Goal: Information Seeking & Learning: Learn about a topic

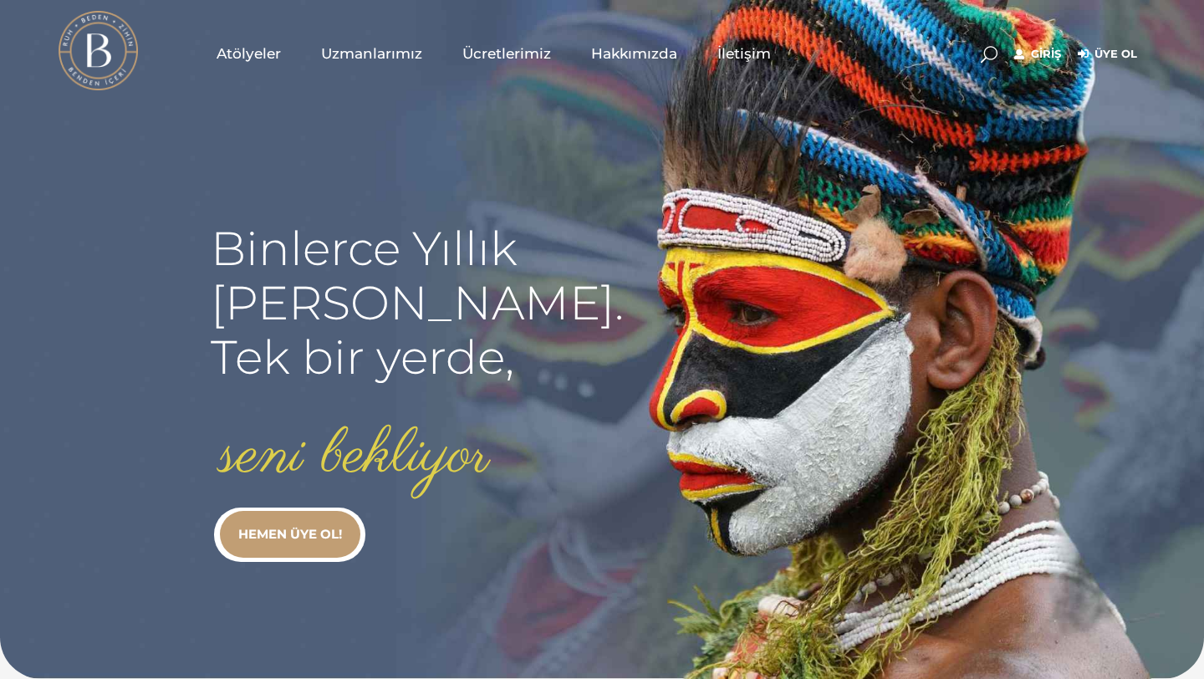
click at [391, 46] on span "Uzmanlarımız" at bounding box center [371, 53] width 101 height 19
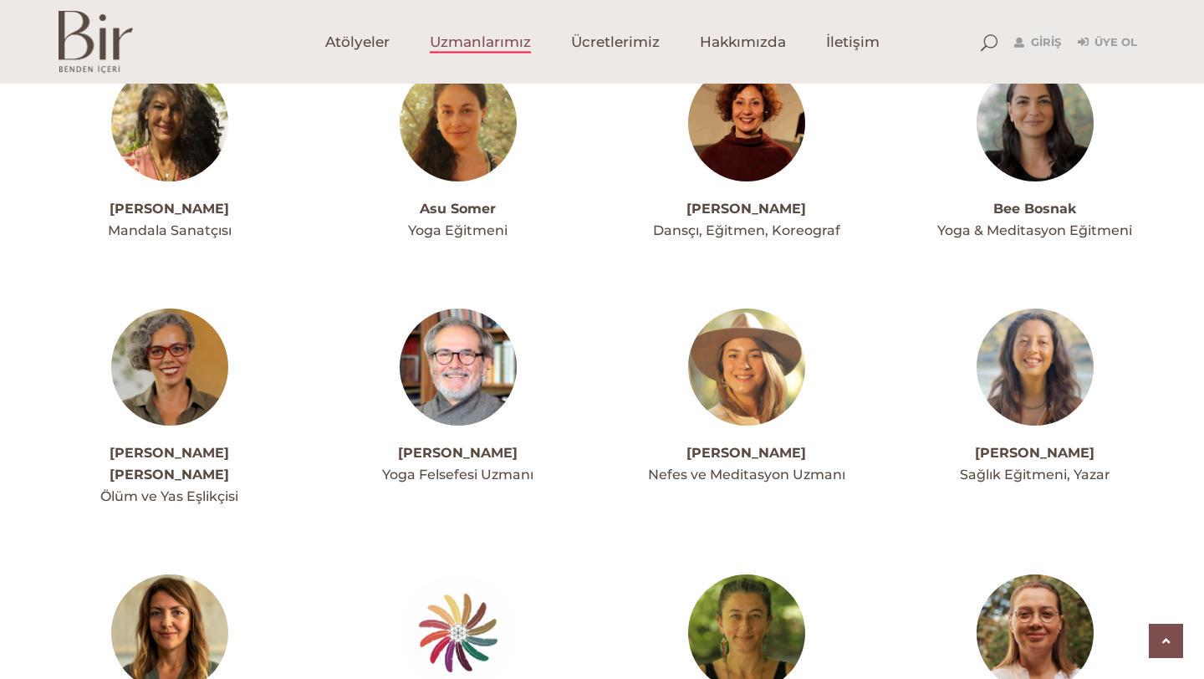
scroll to position [762, 0]
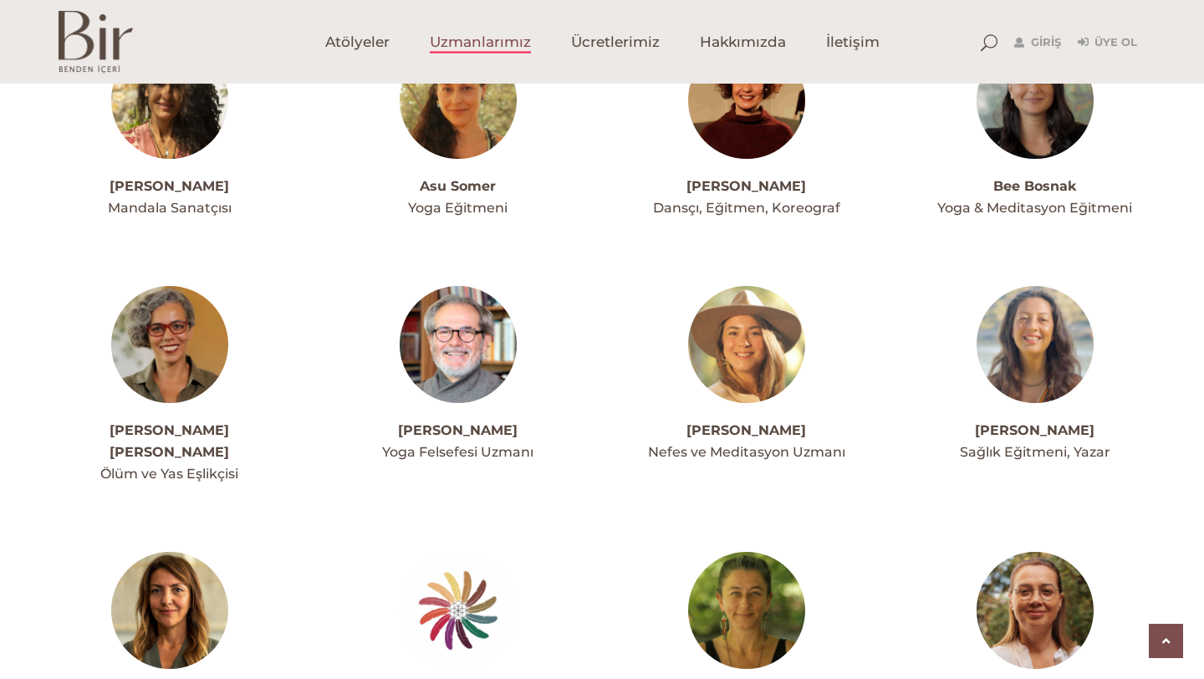
click at [766, 427] on link "Cansu Durucan" at bounding box center [746, 430] width 120 height 16
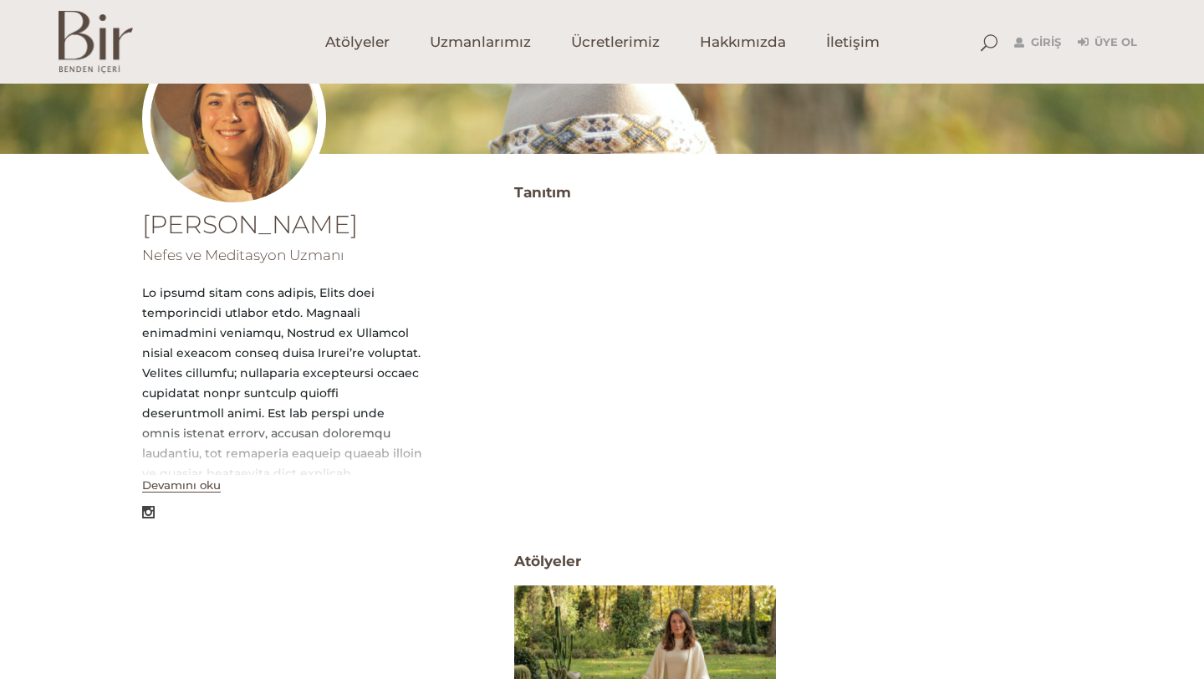
scroll to position [228, 0]
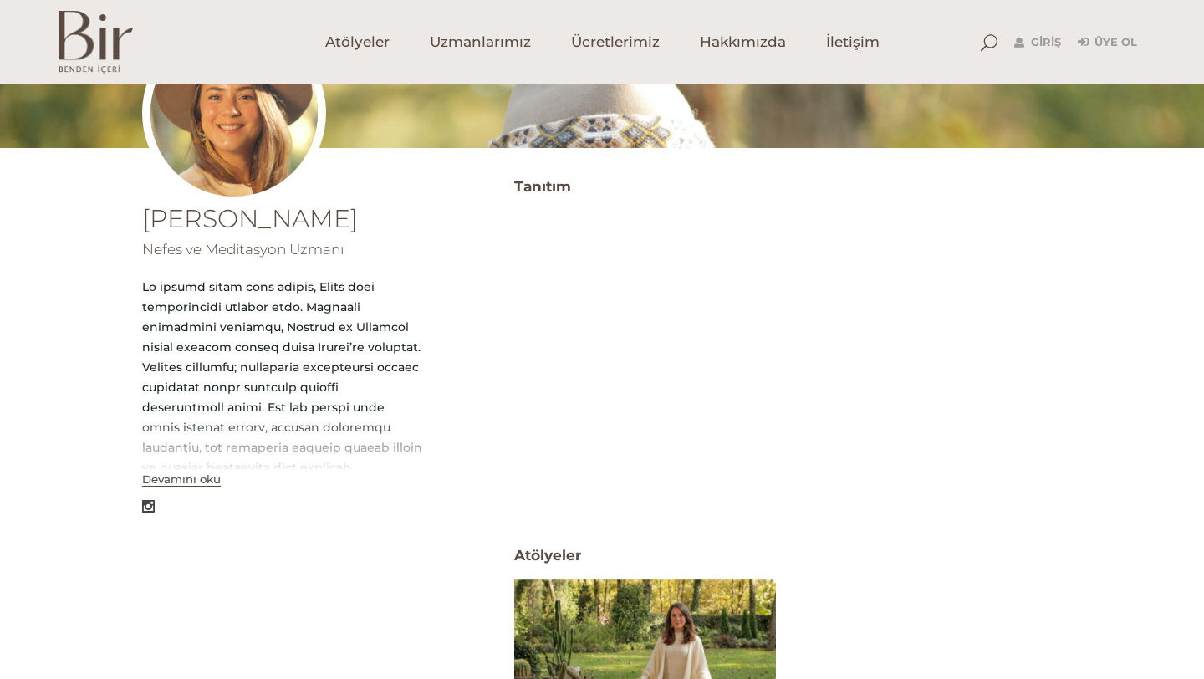
click at [190, 485] on button "Devamını oku" at bounding box center [181, 479] width 79 height 14
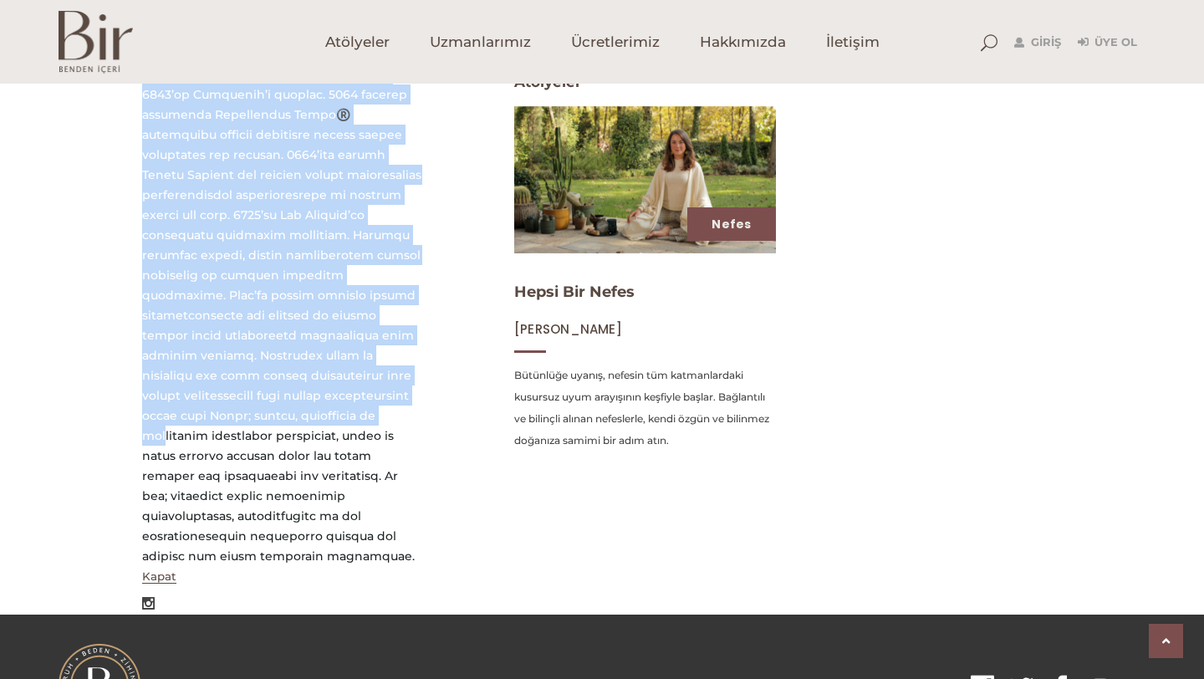
scroll to position [737, 0]
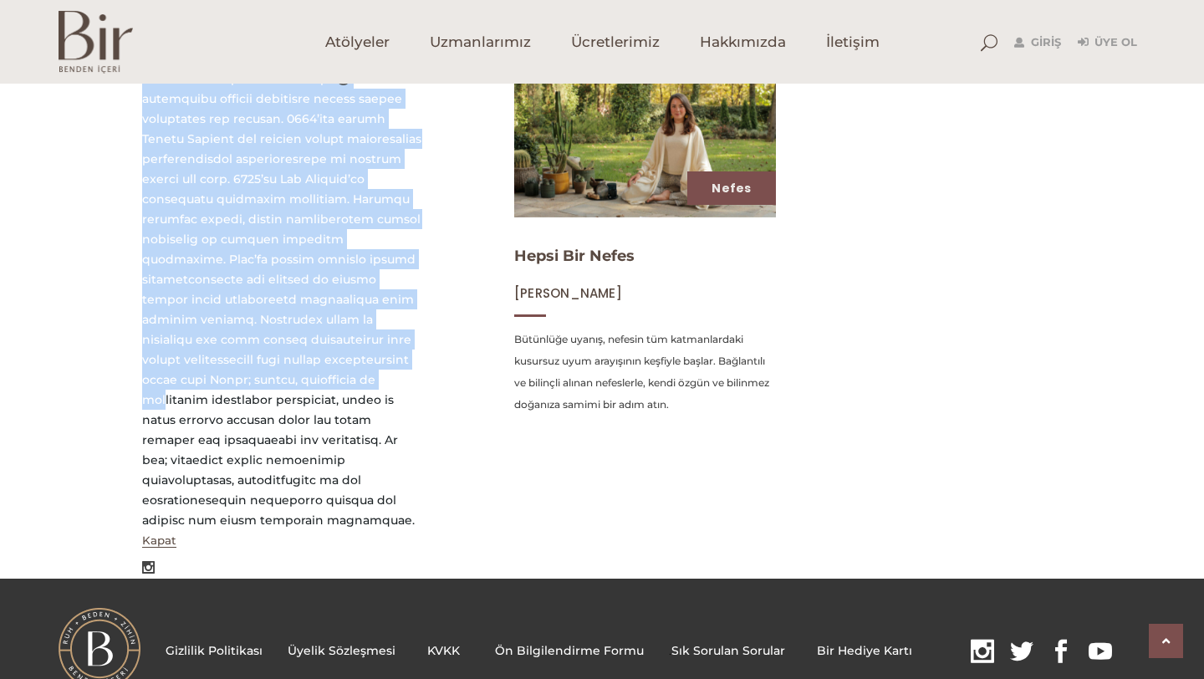
drag, startPoint x: 140, startPoint y: 193, endPoint x: 342, endPoint y: 460, distance: 334.2
click at [342, 460] on div "Cansu Durucan Nefes ve Meditasyon Uzmanı Kapat Tanıtım Atölyeler ATöLYELER Nefe…" at bounding box center [602, 121] width 1204 height 915
copy div "İç sesini takip etme güdüsü, Cansu için yolculuğunun kaynağı oldu. Mimarlık eği…"
